Goal: Transaction & Acquisition: Purchase product/service

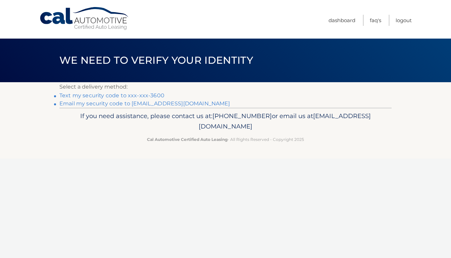
click at [131, 94] on link "Text my security code to xxx-xxx-3600" at bounding box center [111, 95] width 105 height 6
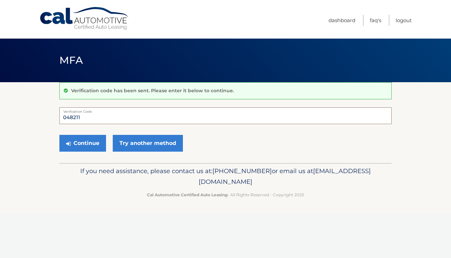
type input "048211"
click at [83, 143] on button "Continue" at bounding box center [82, 143] width 47 height 17
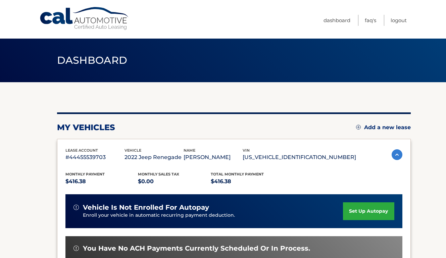
scroll to position [144, 0]
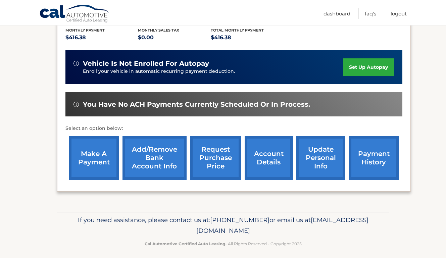
click at [95, 157] on link "make a payment" at bounding box center [94, 158] width 50 height 44
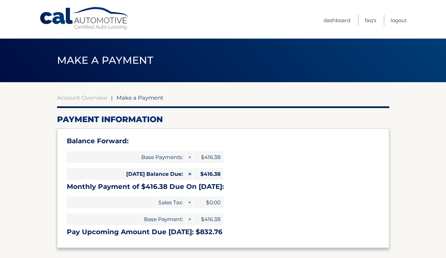
select select "OTczNTY2MTMtNjlkZS00MWU1LTk2ZTQtNzI0MzBiOGM4YjQ4"
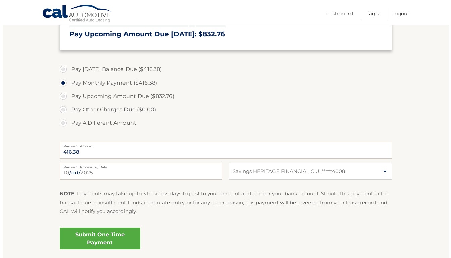
scroll to position [233, 0]
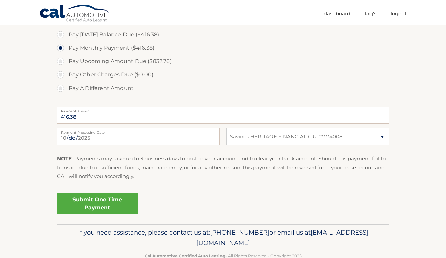
click at [92, 203] on link "Submit One Time Payment" at bounding box center [97, 203] width 81 height 21
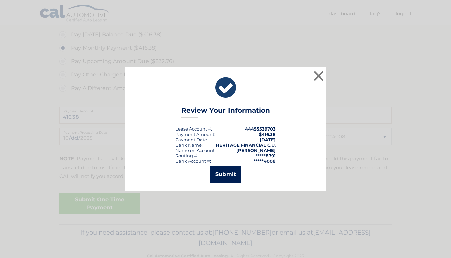
click at [228, 171] on button "Submit" at bounding box center [225, 175] width 31 height 16
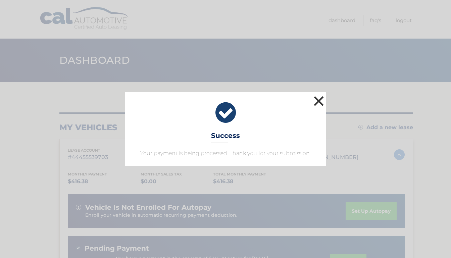
click at [315, 105] on button "×" at bounding box center [318, 100] width 13 height 13
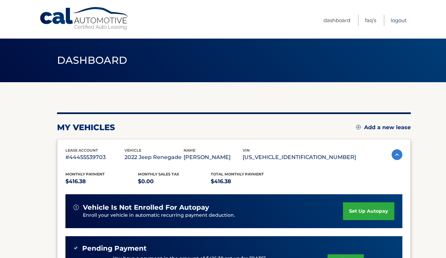
click at [396, 20] on link "Logout" at bounding box center [399, 20] width 16 height 11
